Goal: Find specific fact: Find specific page/section

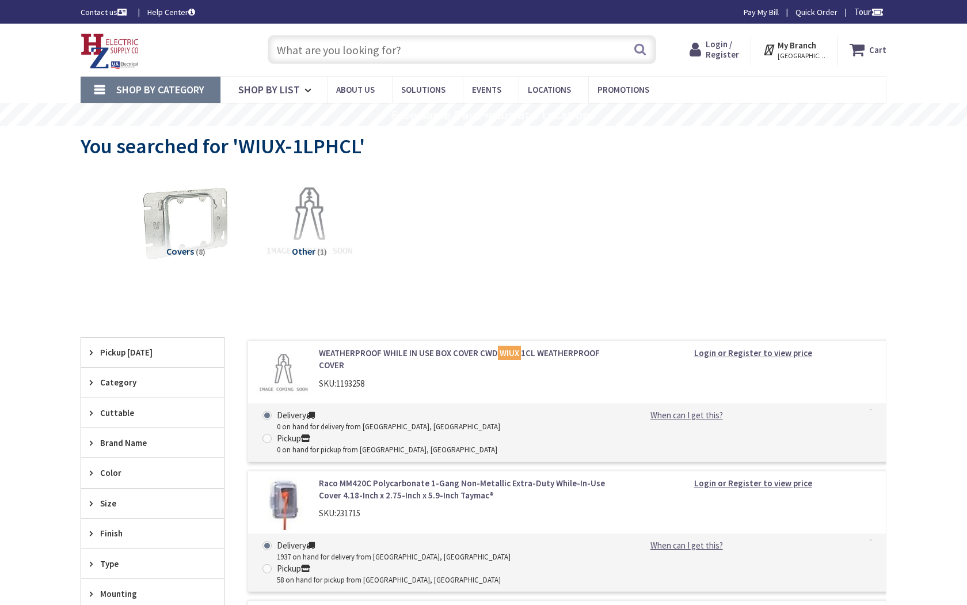
type input "[PERSON_NAME] & [PERSON_NAME], [GEOGRAPHIC_DATA], [GEOGRAPHIC_DATA]"
